Goal: Communication & Community: Ask a question

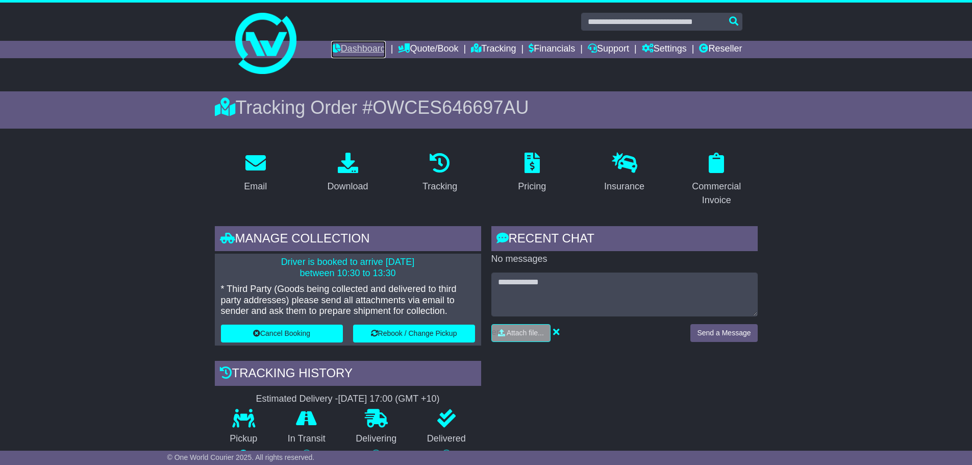
click at [344, 51] on link "Dashboard" at bounding box center [358, 49] width 55 height 17
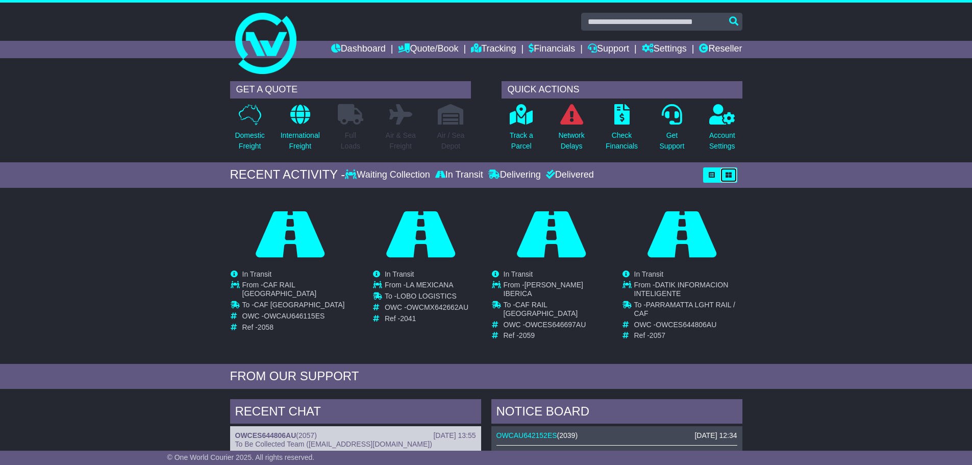
click at [731, 174] on icon "button" at bounding box center [729, 175] width 6 height 6
click at [485, 47] on link "Tracking" at bounding box center [493, 49] width 45 height 17
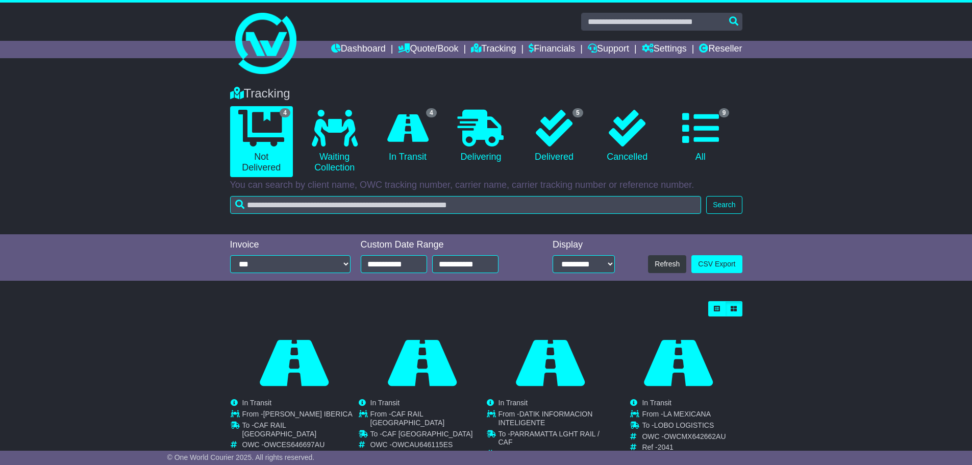
scroll to position [48, 0]
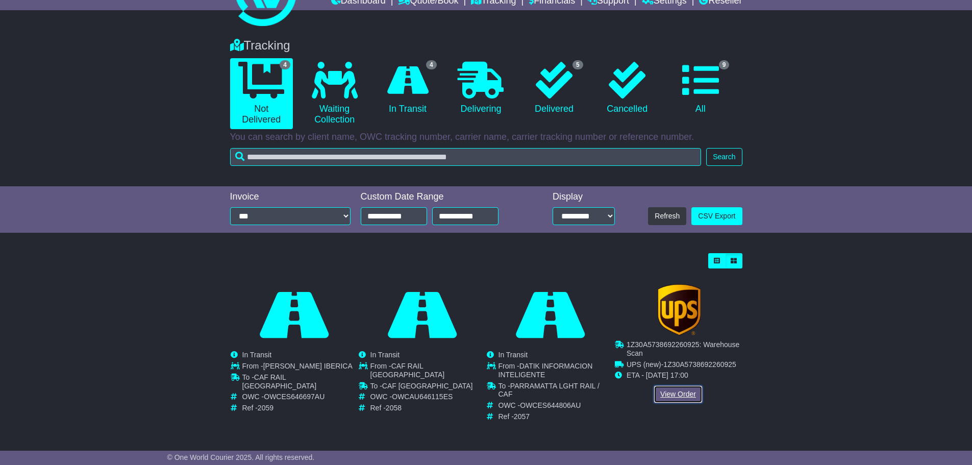
click at [679, 393] on link "View Order" at bounding box center [678, 394] width 49 height 18
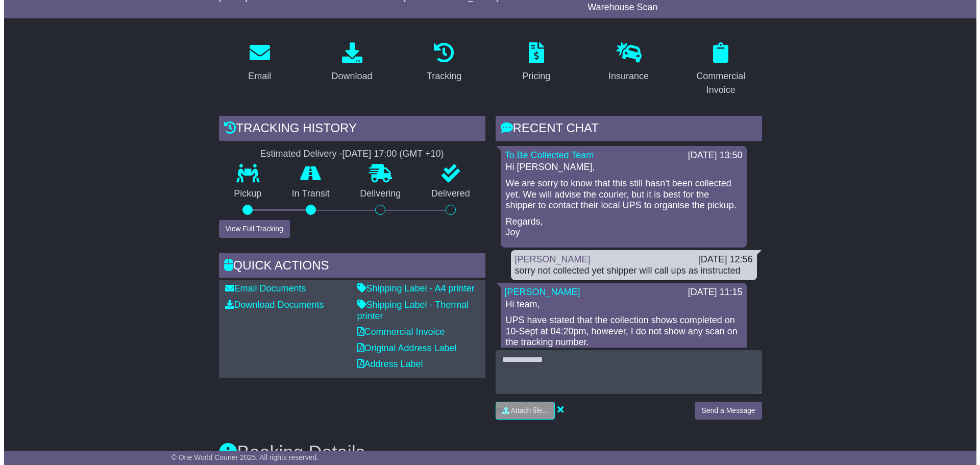
scroll to position [153, 0]
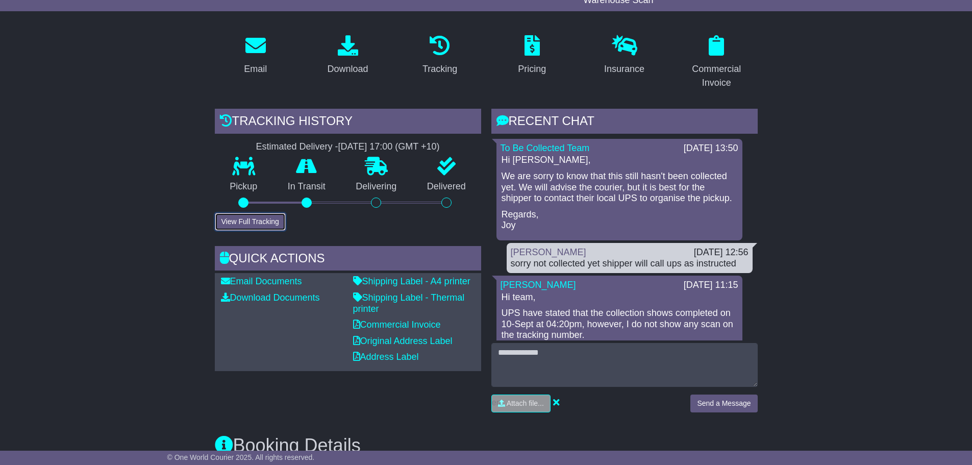
click at [252, 224] on button "View Full Tracking" at bounding box center [250, 222] width 71 height 18
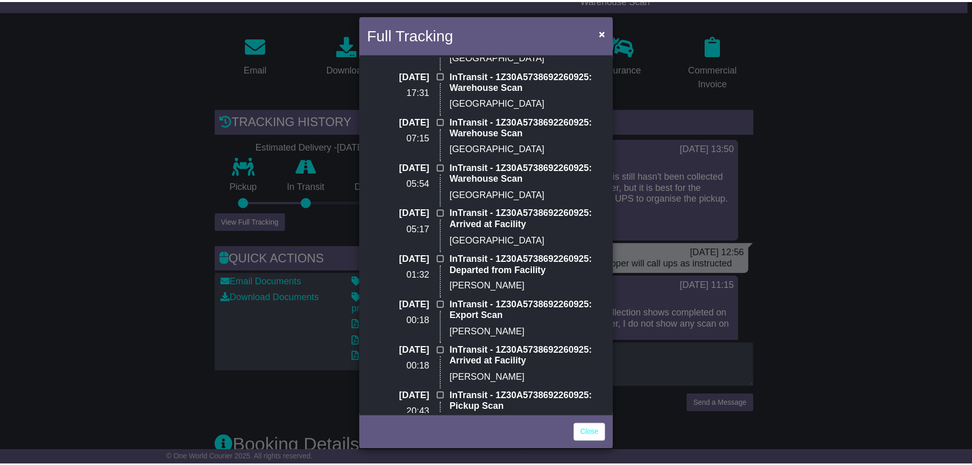
scroll to position [0, 0]
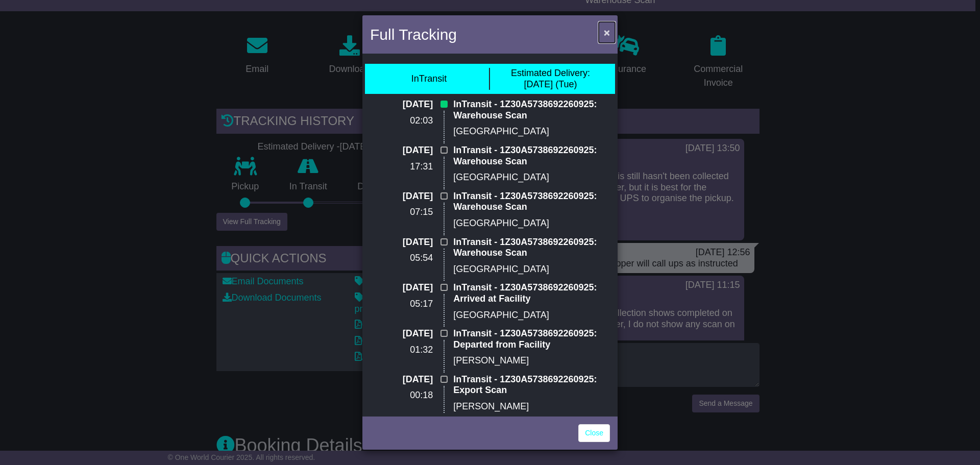
click at [606, 32] on span "×" at bounding box center [607, 33] width 6 height 12
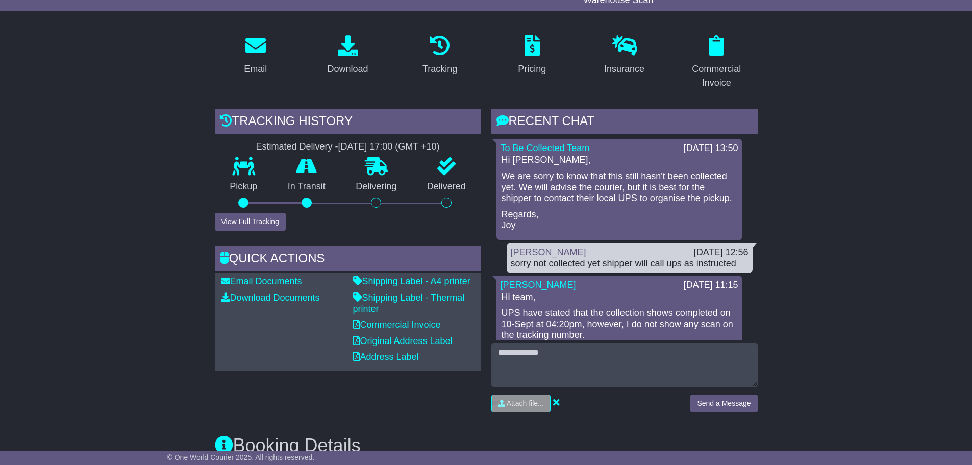
drag, startPoint x: 821, startPoint y: 119, endPoint x: 832, endPoint y: 124, distance: 11.4
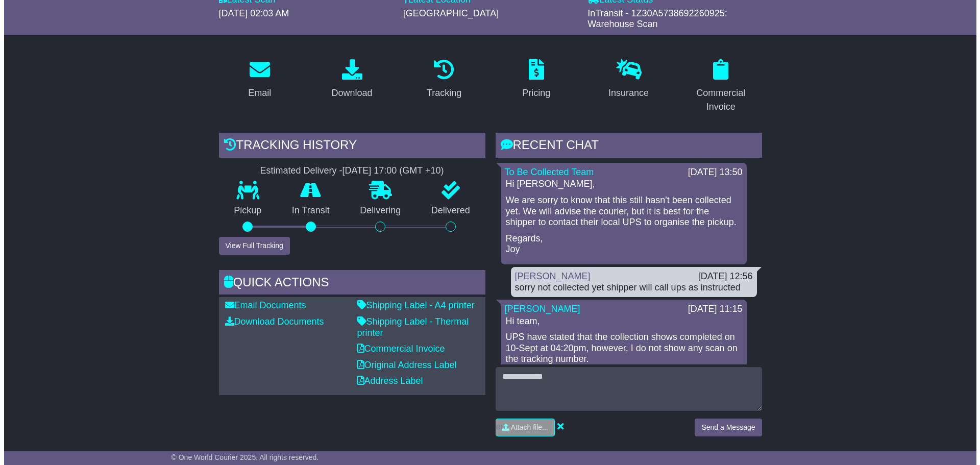
scroll to position [153, 0]
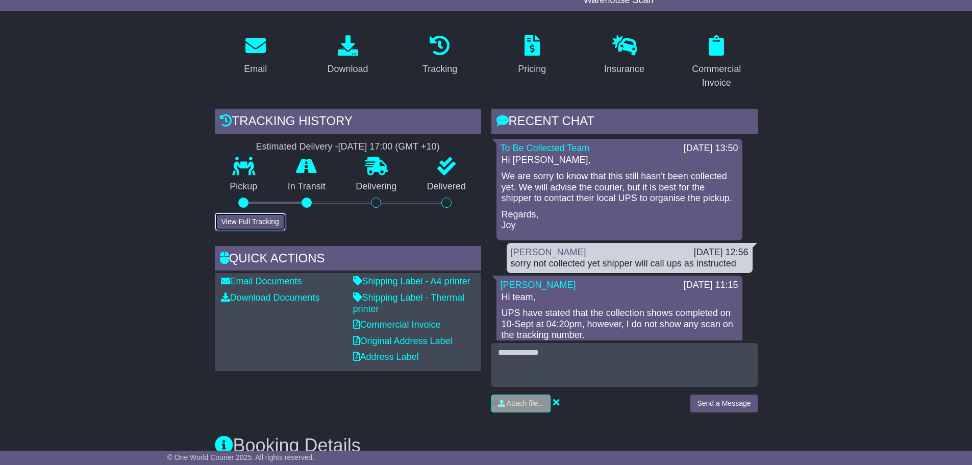
click at [260, 220] on button "View Full Tracking" at bounding box center [250, 222] width 71 height 18
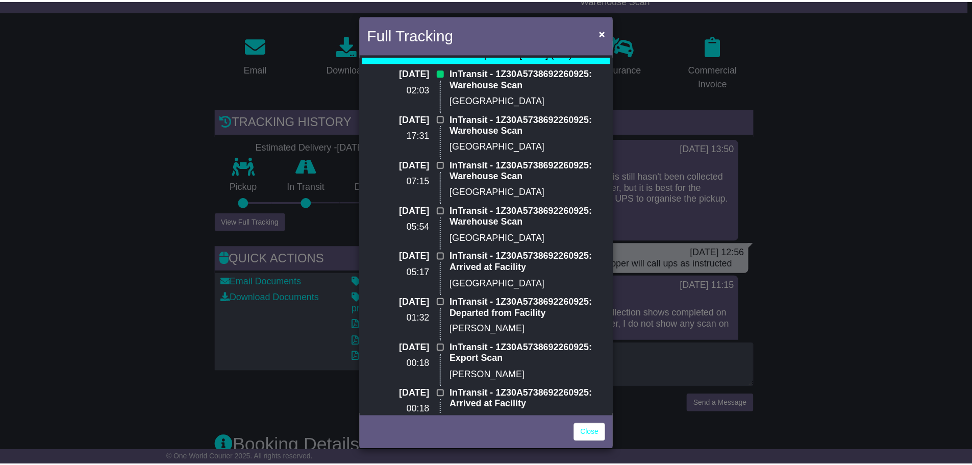
scroll to position [0, 0]
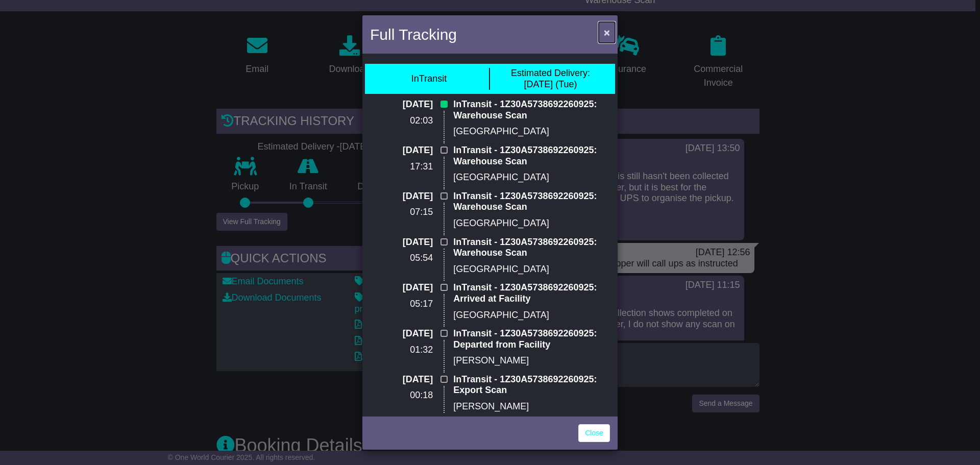
click at [605, 33] on span "×" at bounding box center [607, 33] width 6 height 12
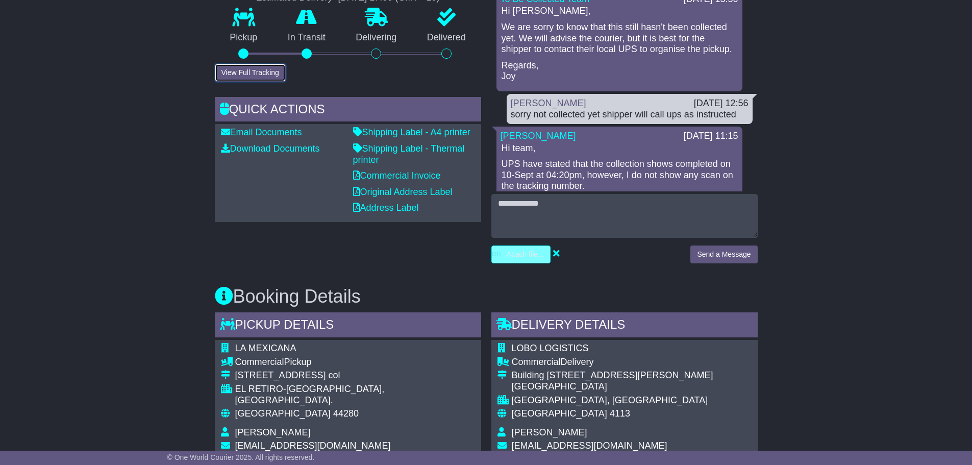
scroll to position [306, 0]
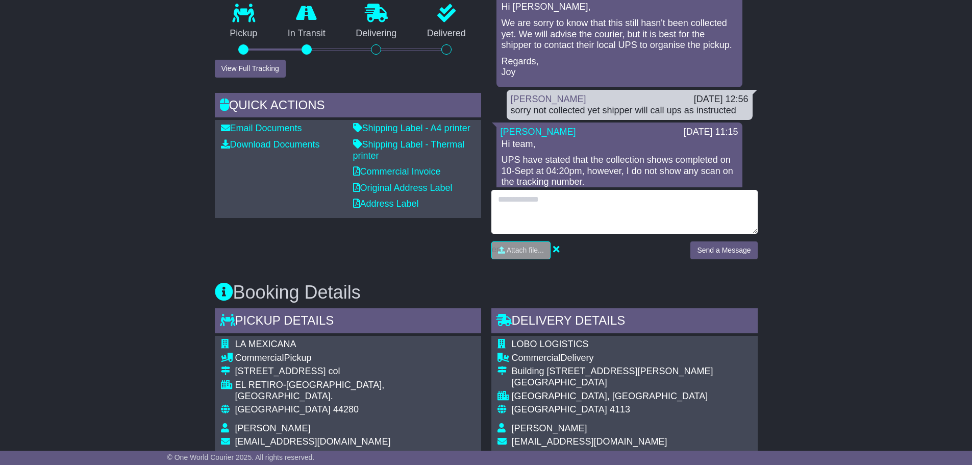
click at [500, 199] on textarea at bounding box center [625, 212] width 266 height 44
type textarea "**********"
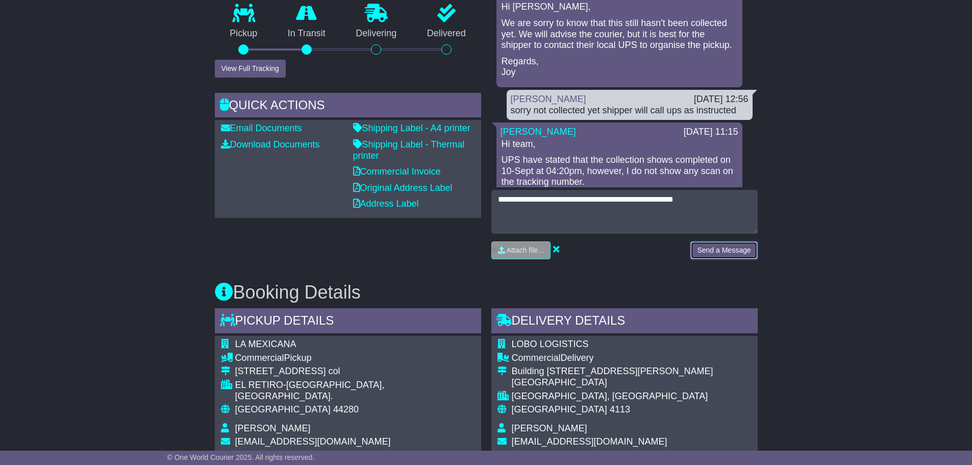
click at [715, 249] on button "Send a Message" at bounding box center [724, 250] width 67 height 18
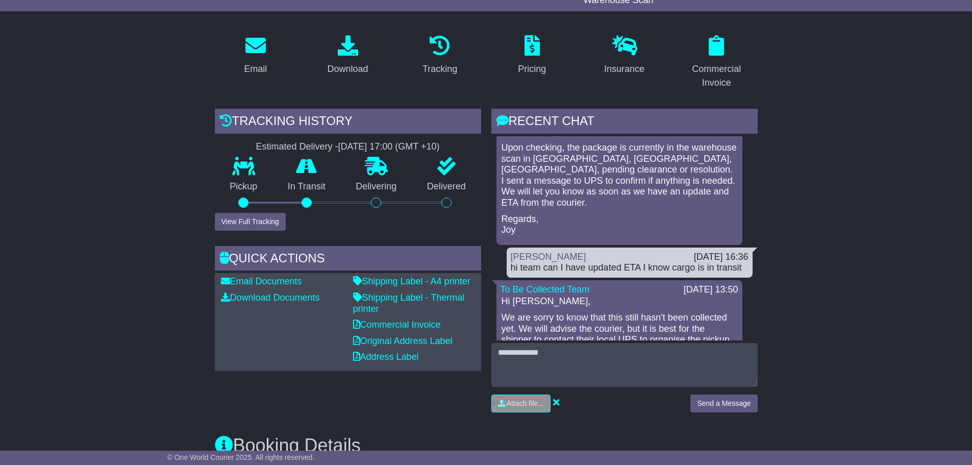
scroll to position [51, 0]
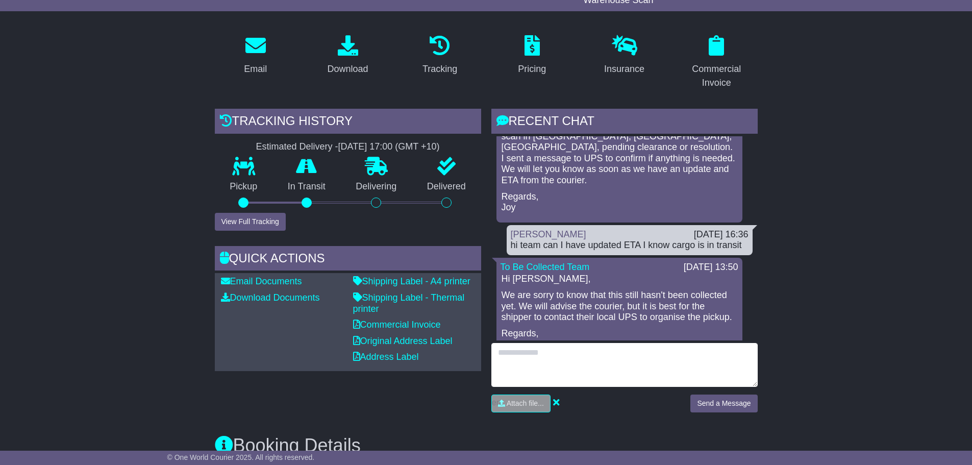
click at [521, 347] on textarea at bounding box center [625, 365] width 266 height 44
type textarea "**********"
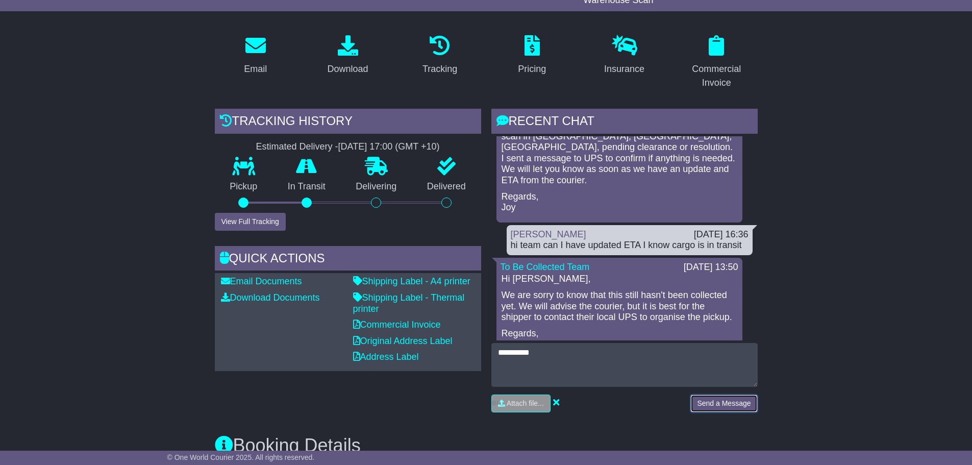
click at [717, 404] on button "Send a Message" at bounding box center [724, 404] width 67 height 18
